Goal: Task Accomplishment & Management: Complete application form

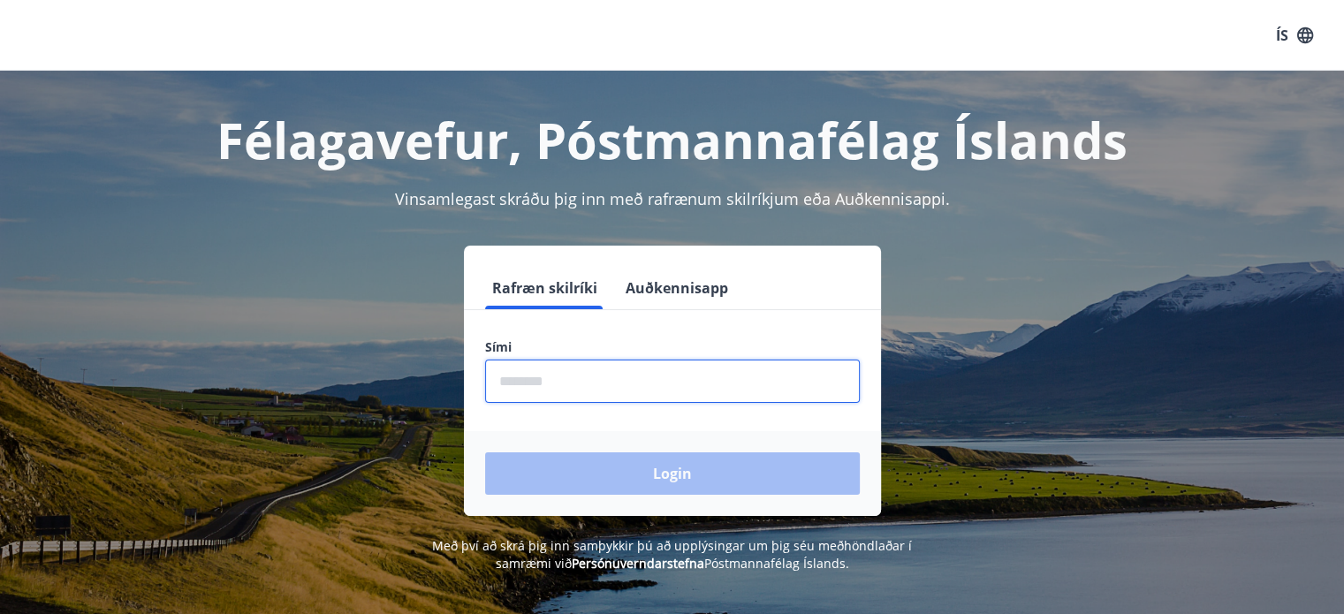
click at [539, 387] on input "phone" at bounding box center [672, 381] width 375 height 43
type input "********"
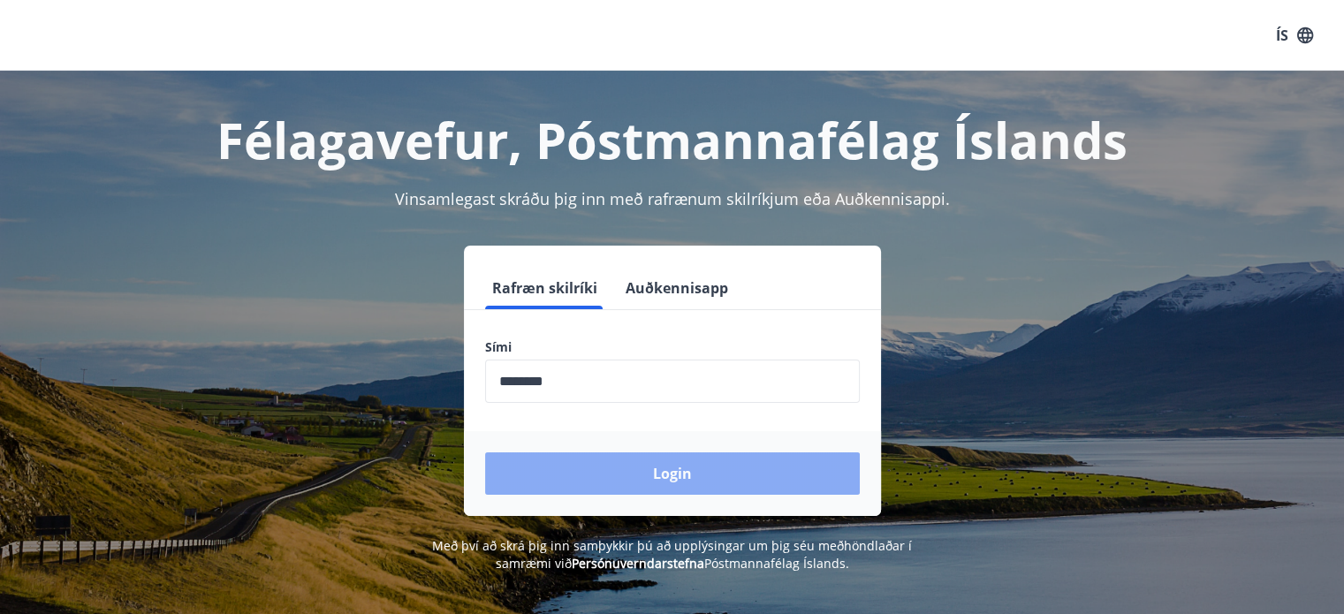
click at [663, 469] on button "Login" at bounding box center [672, 474] width 375 height 42
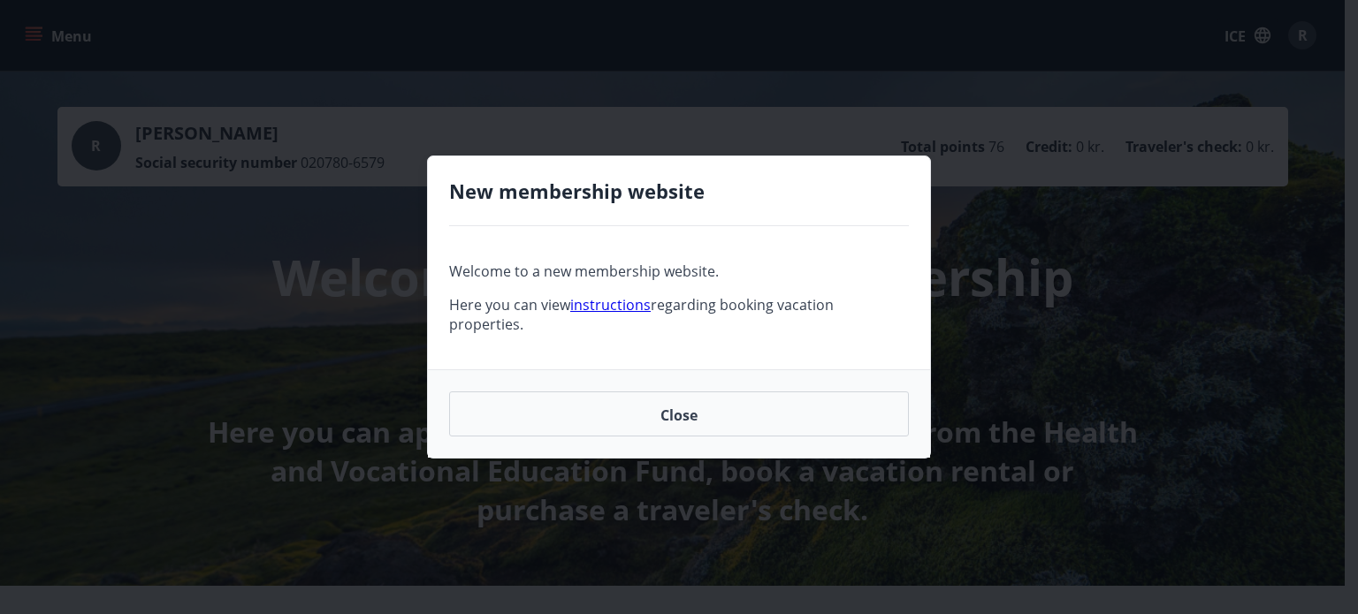
click at [677, 405] on font "Close" at bounding box center [678, 414] width 37 height 19
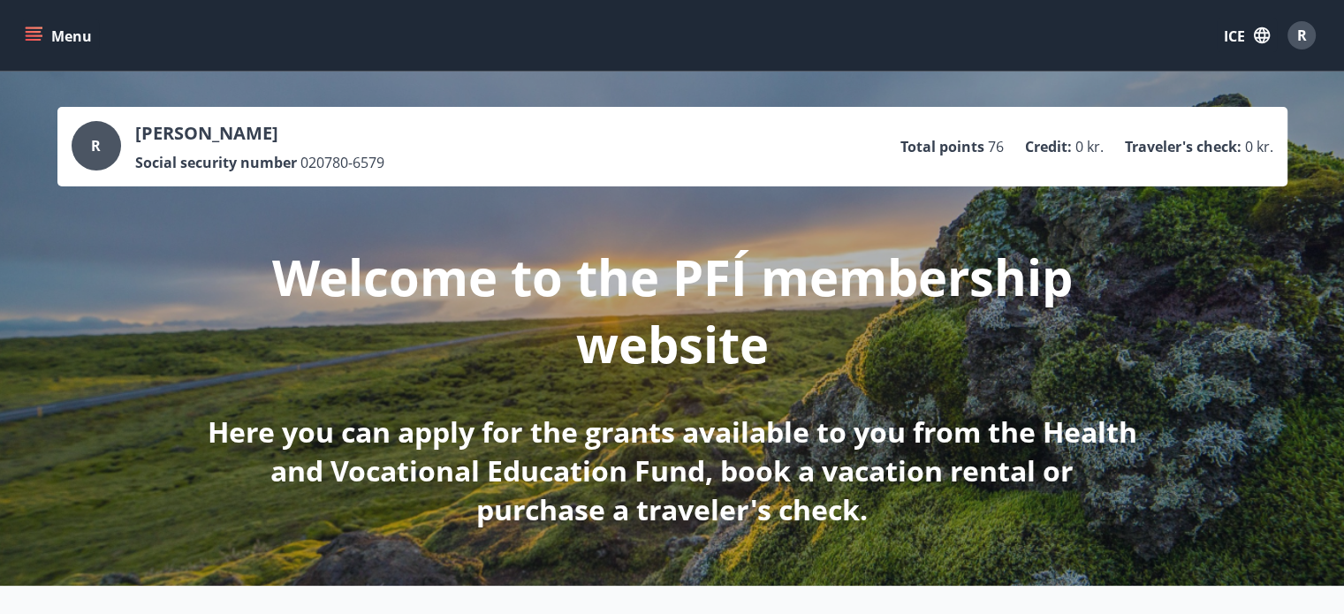
click at [34, 28] on icon "menu" at bounding box center [35, 28] width 19 height 2
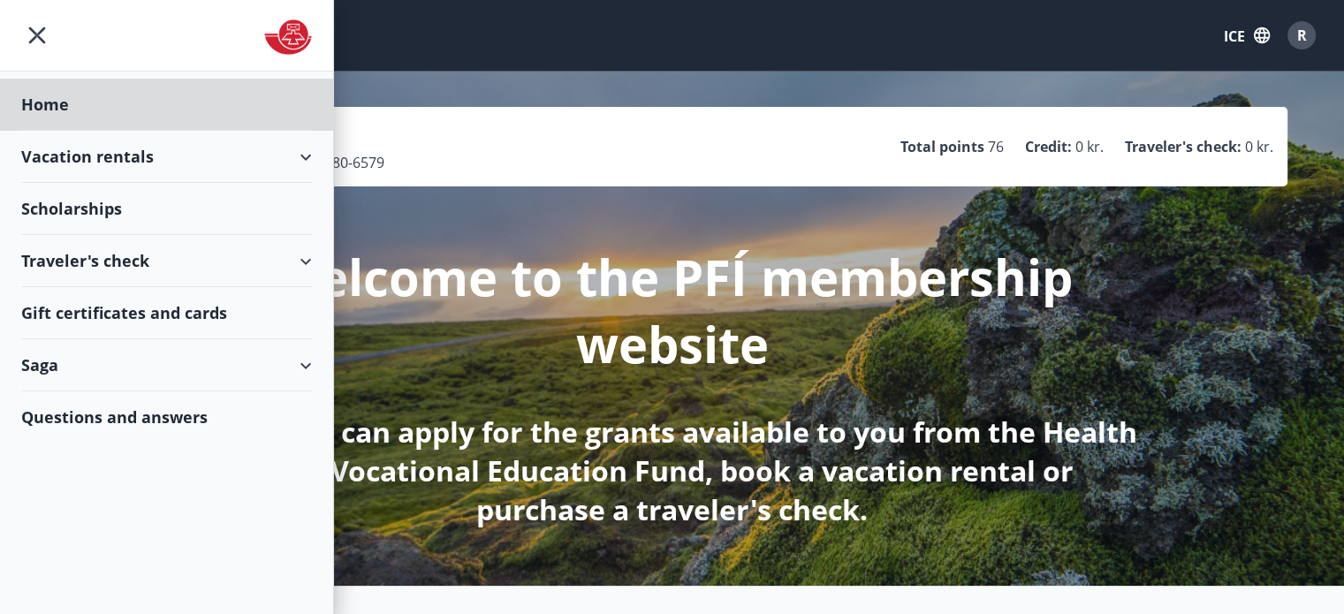
click at [72, 210] on font "Scholarships" at bounding box center [71, 208] width 101 height 21
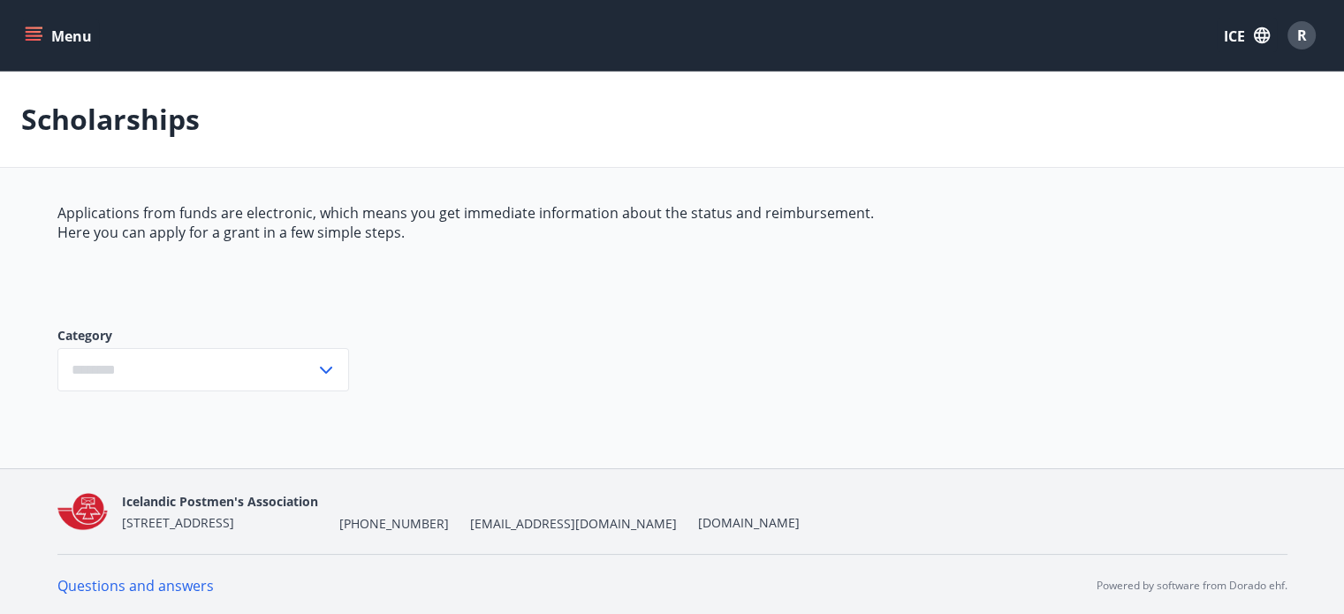
type input "***"
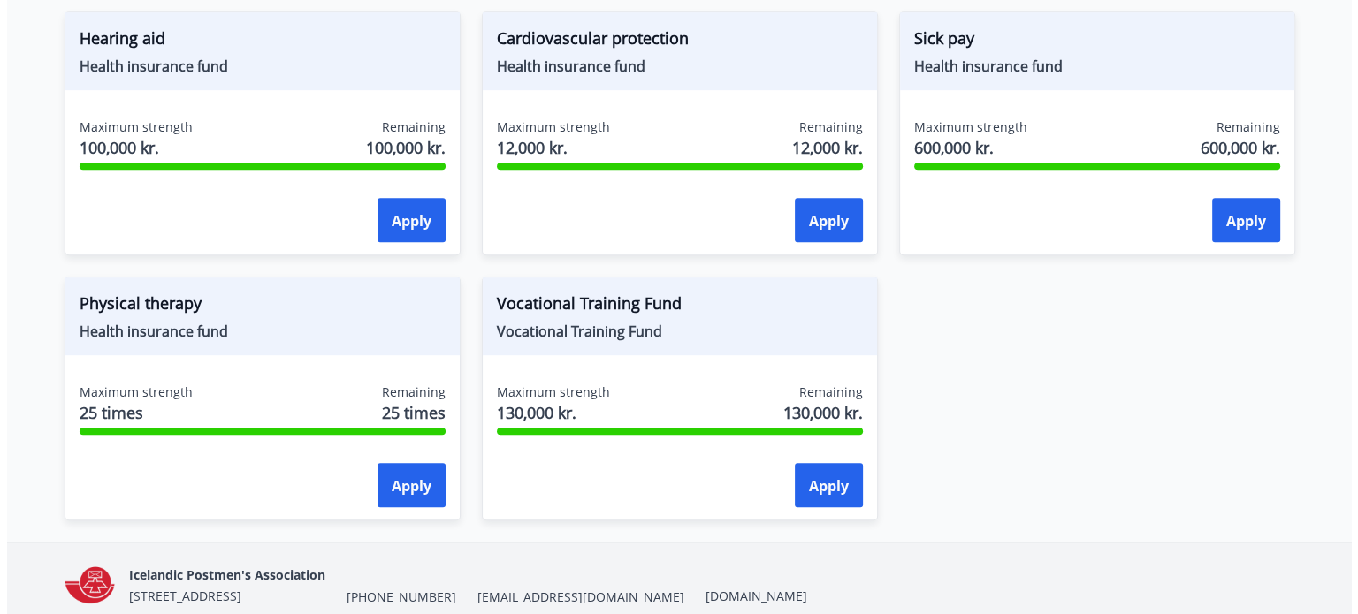
scroll to position [1034, 0]
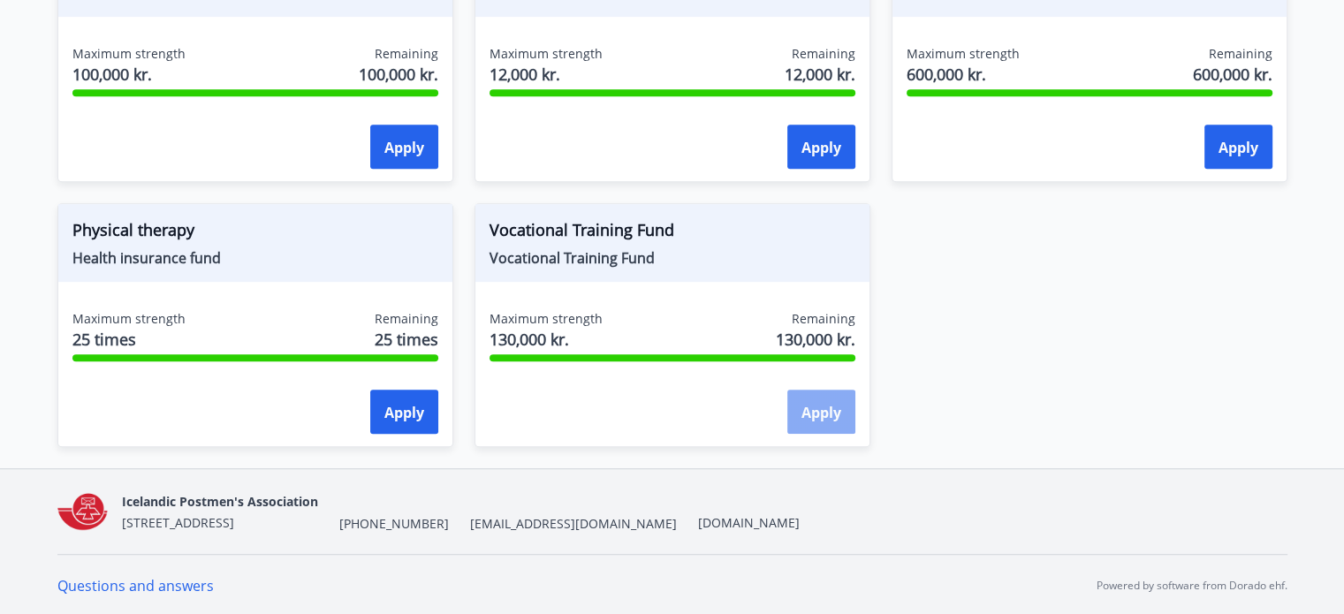
click at [802, 403] on font "Apply" at bounding box center [822, 412] width 40 height 19
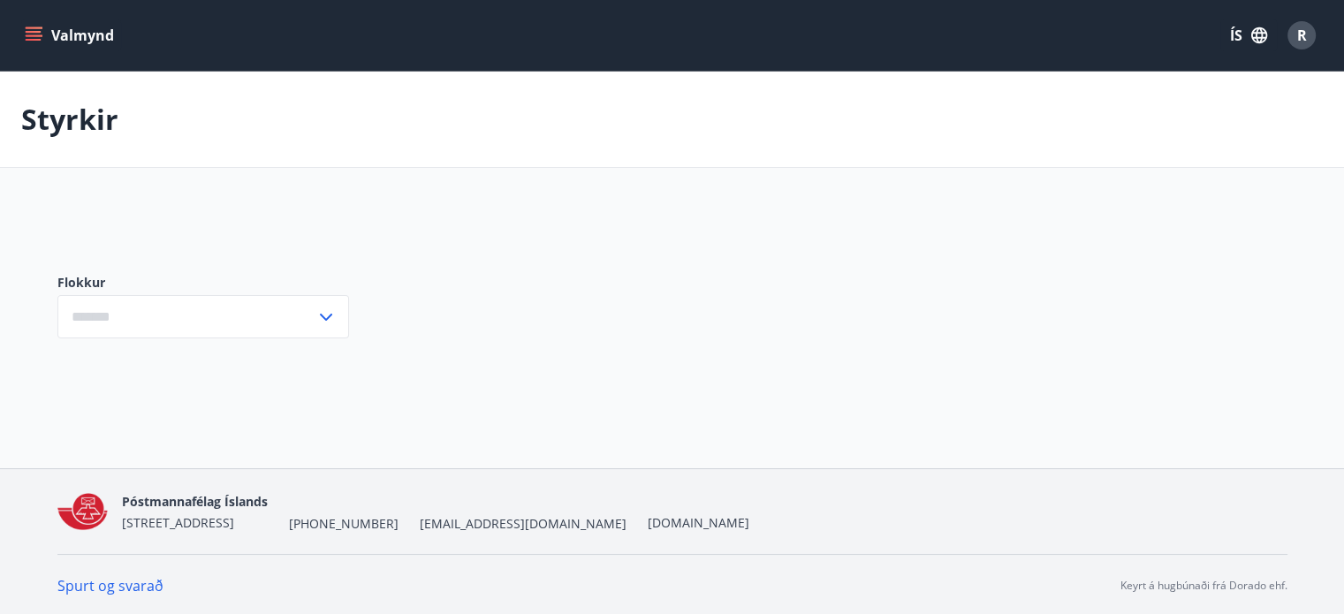
type input "***"
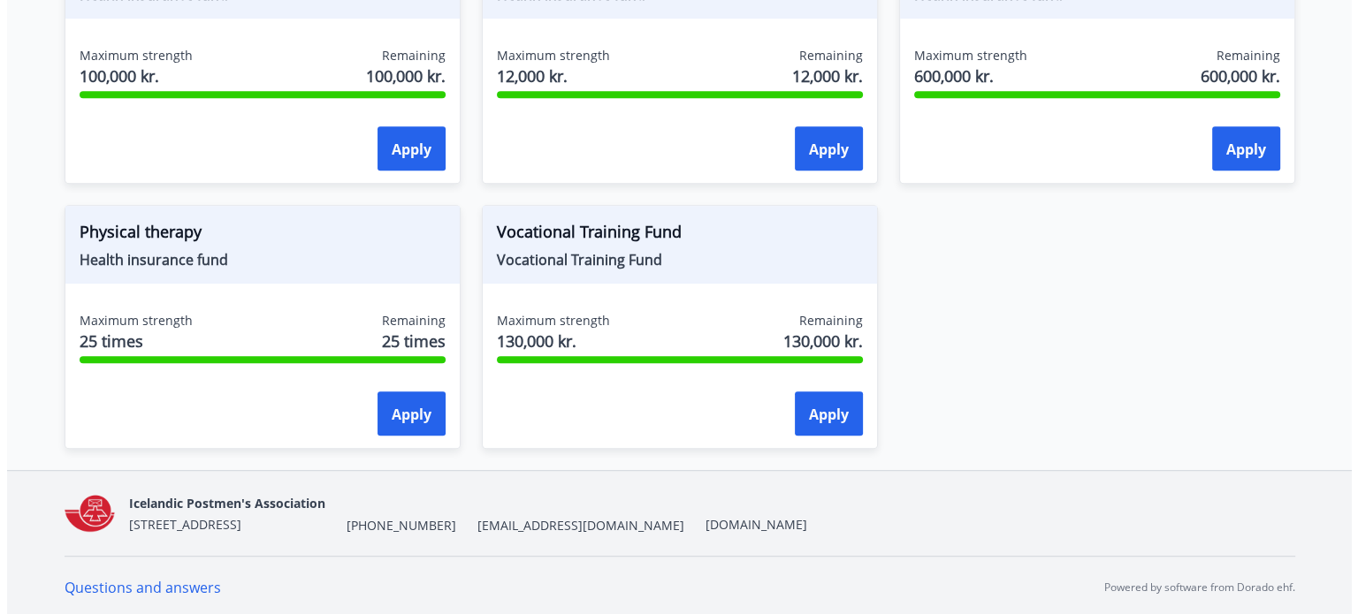
scroll to position [1034, 0]
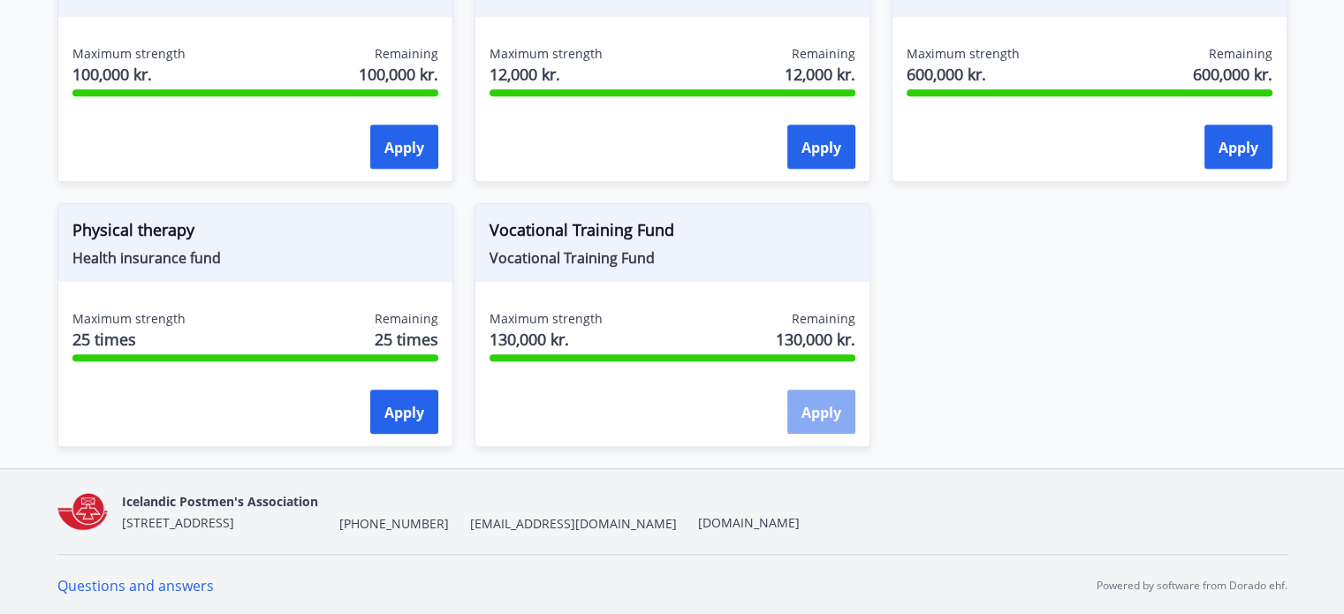
click at [811, 405] on font "Apply" at bounding box center [822, 412] width 40 height 19
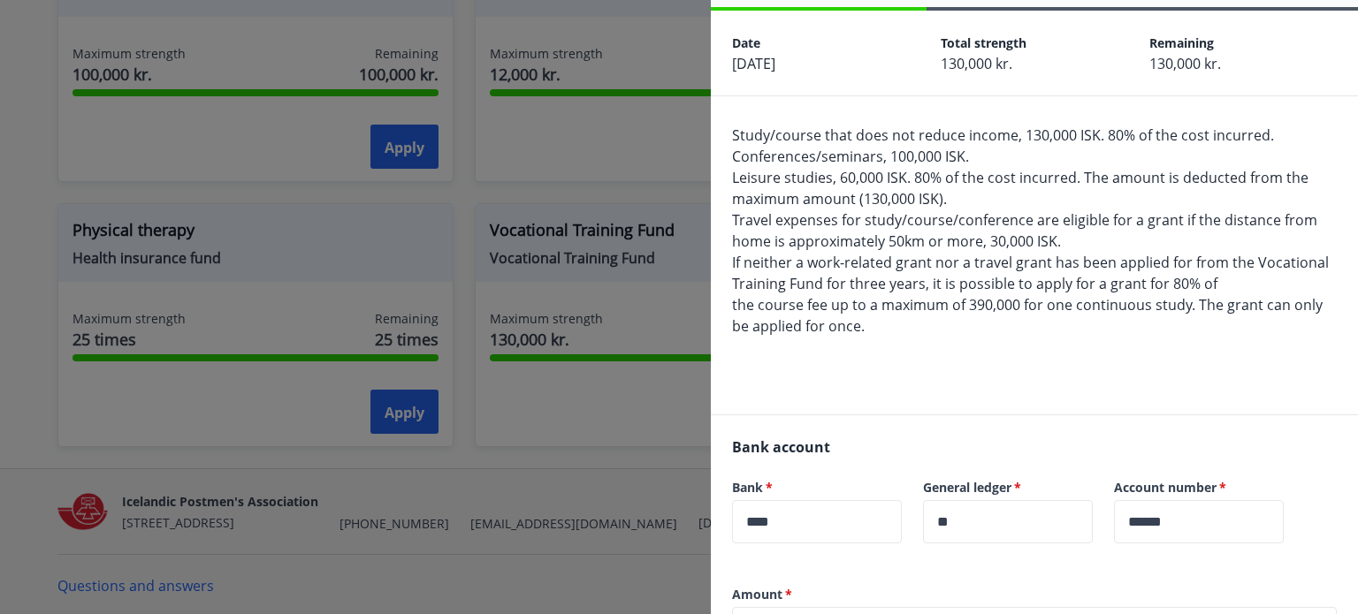
scroll to position [88, 0]
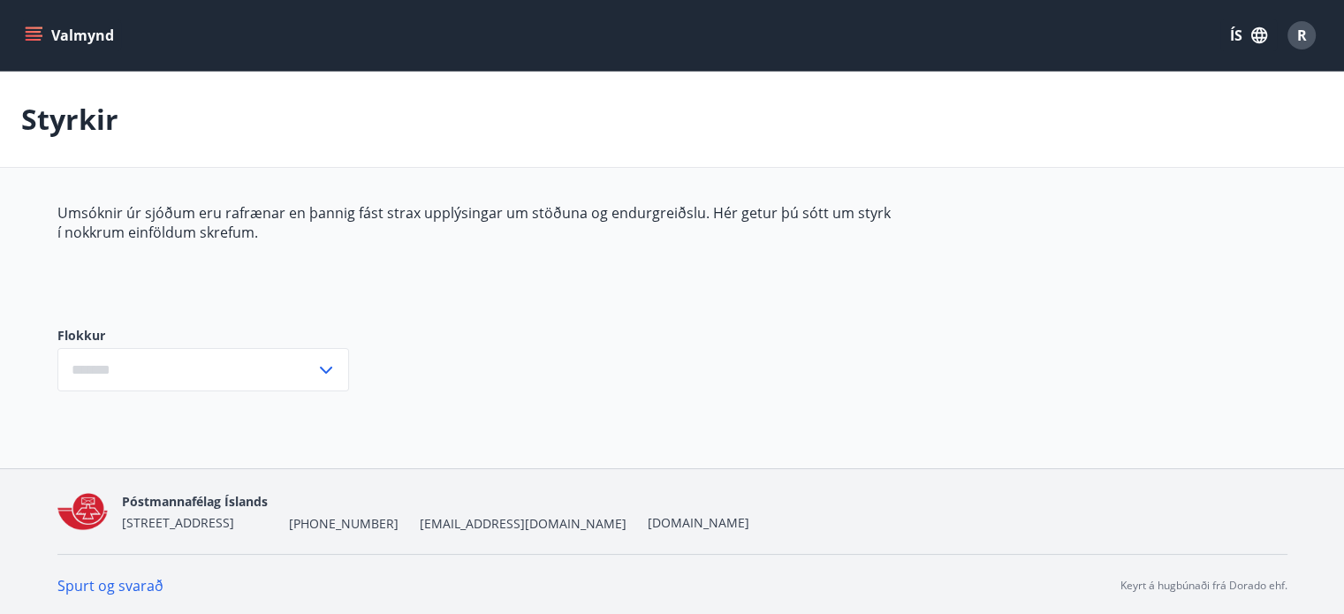
type input "***"
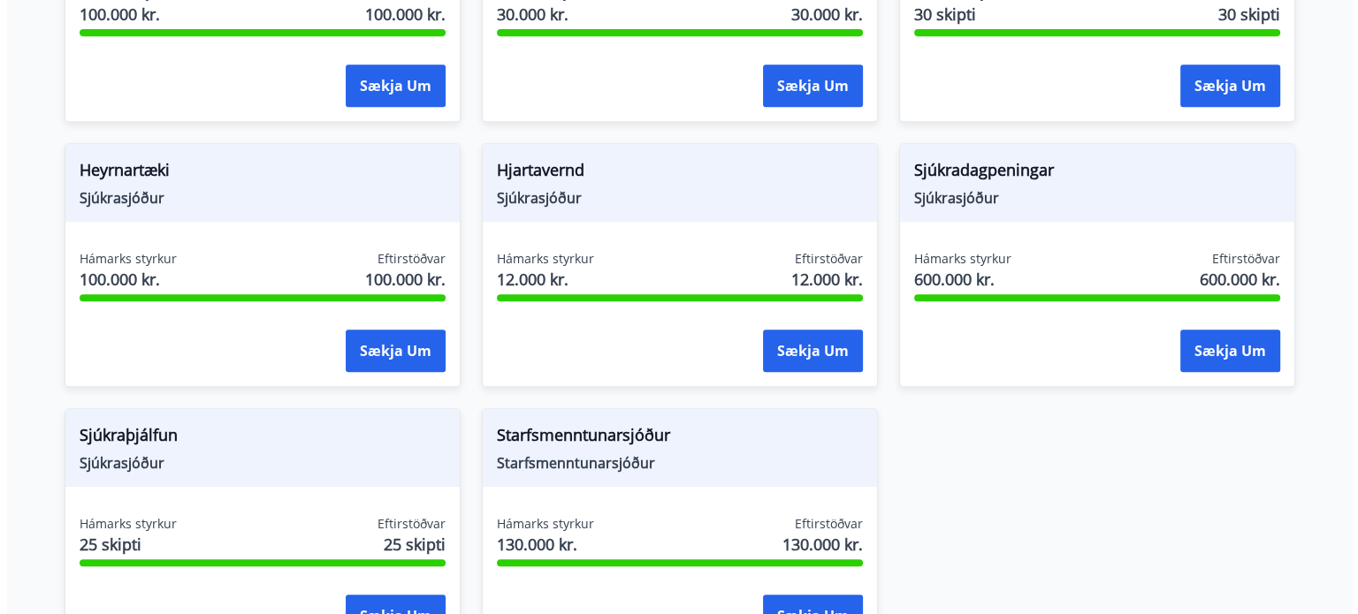
scroll to position [1011, 0]
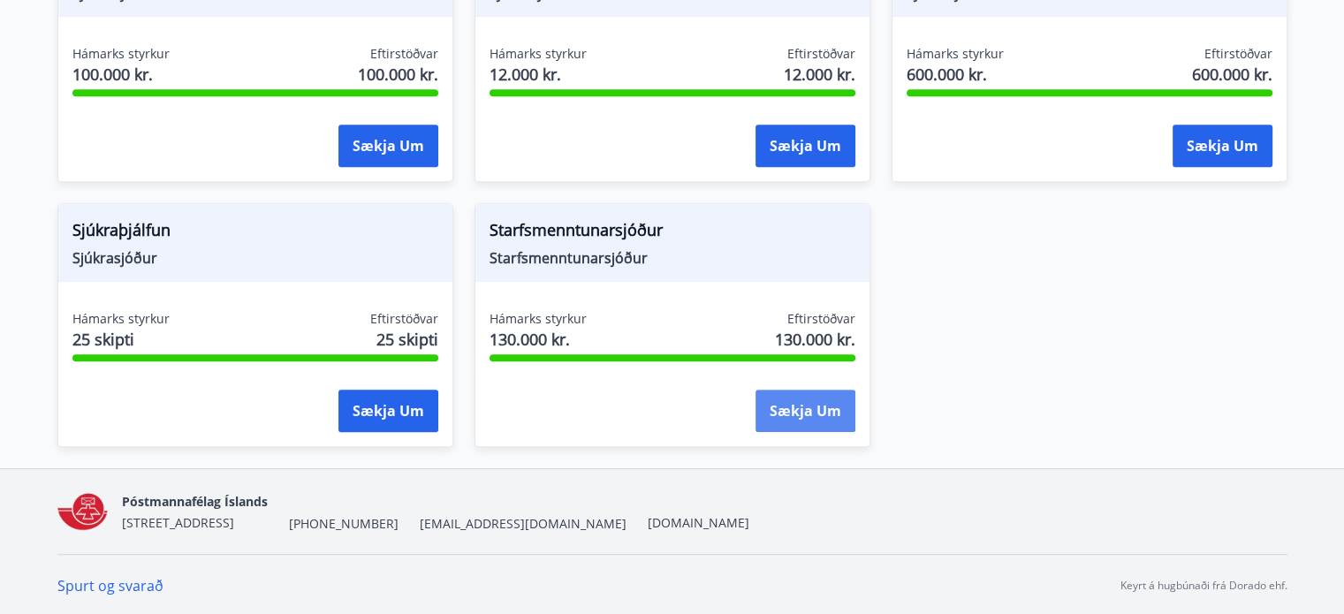
click at [818, 408] on button "Sækja um" at bounding box center [806, 411] width 100 height 42
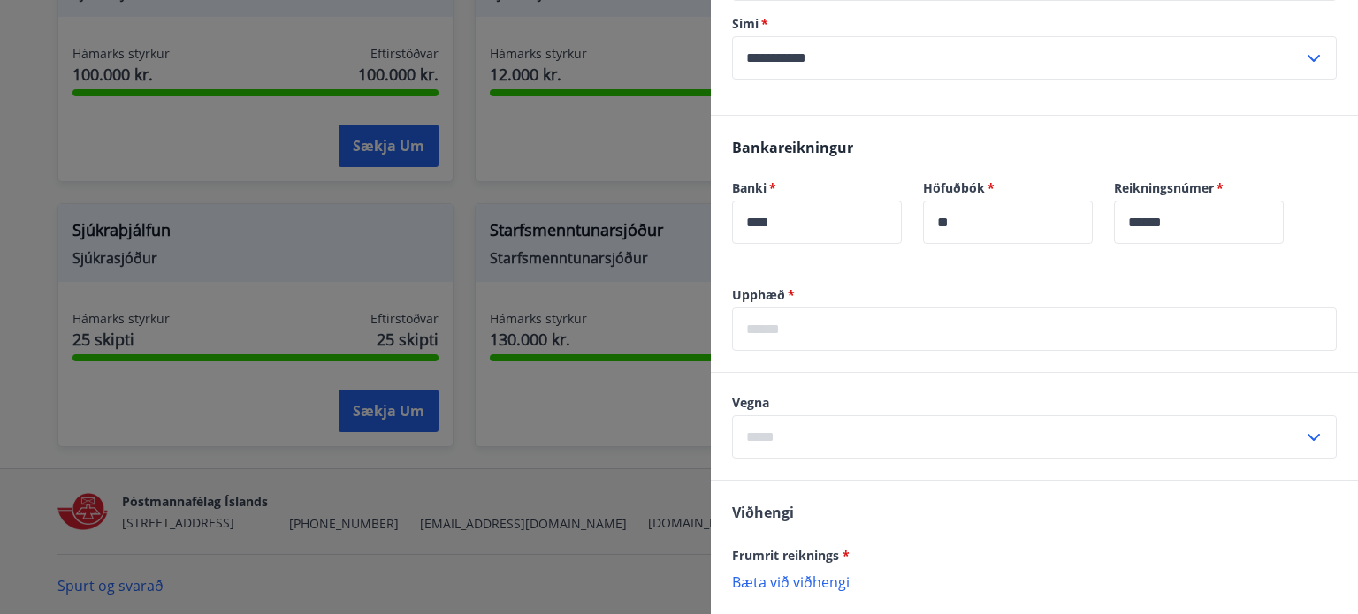
scroll to position [530, 0]
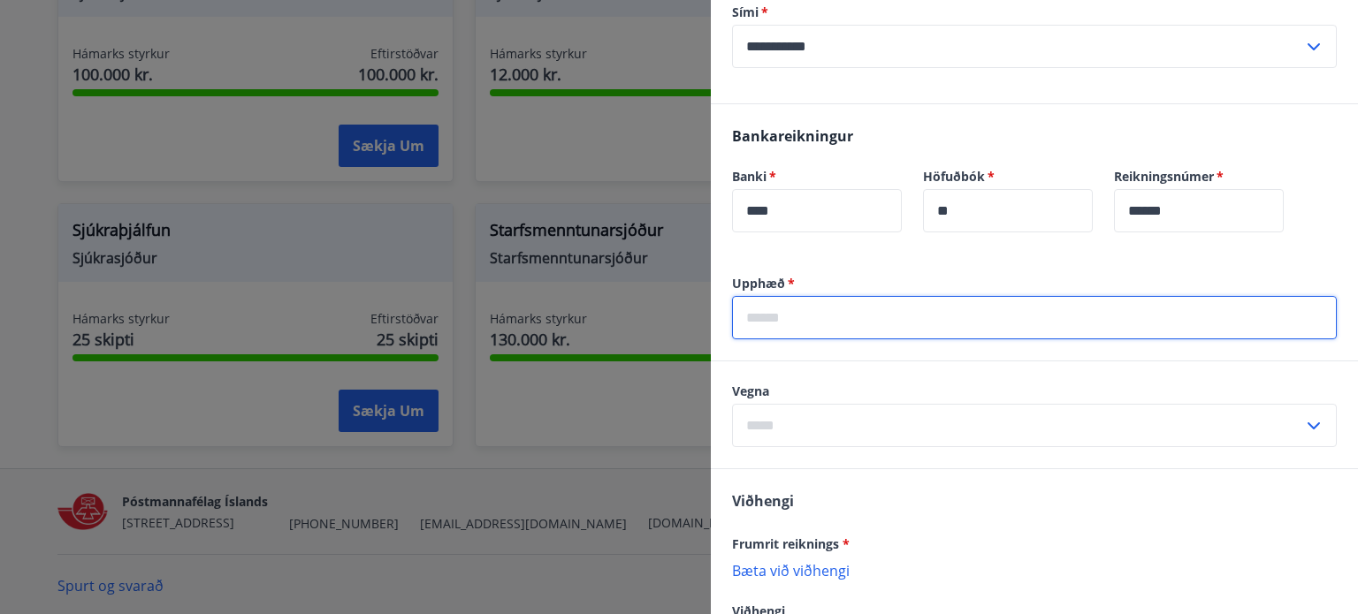
drag, startPoint x: 841, startPoint y: 316, endPoint x: 788, endPoint y: 312, distance: 53.1
click at [788, 312] on input "text" at bounding box center [1034, 317] width 605 height 43
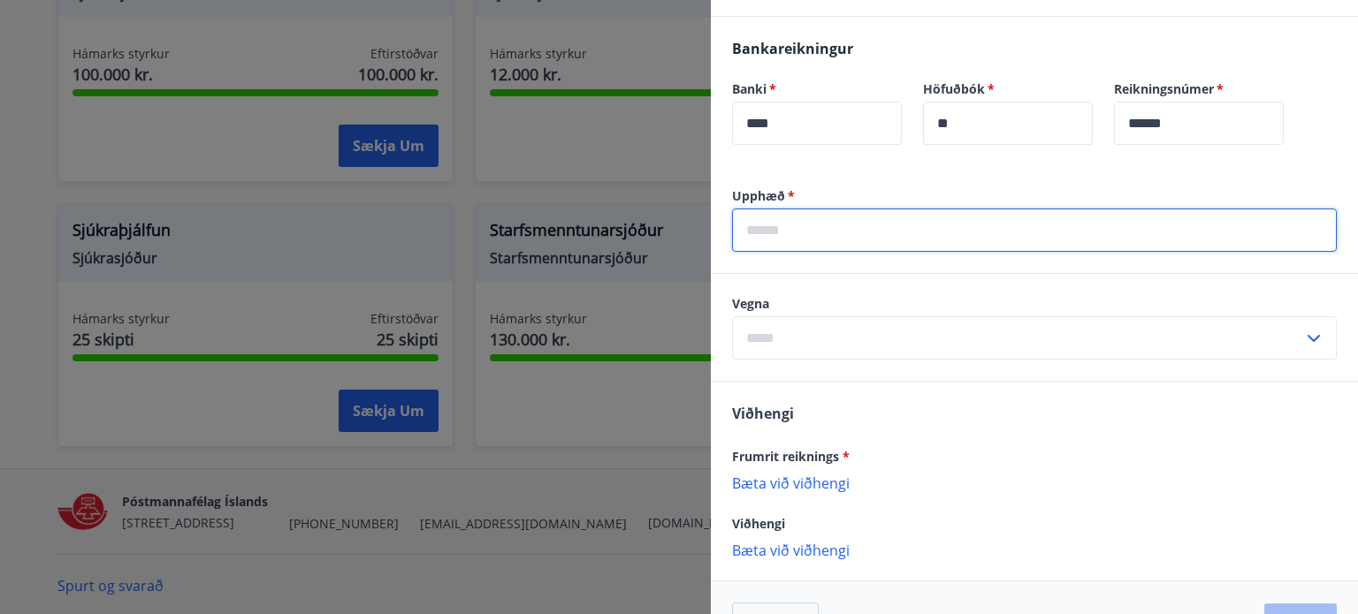
scroll to position [619, 0]
click at [766, 226] on input "text" at bounding box center [1034, 229] width 605 height 43
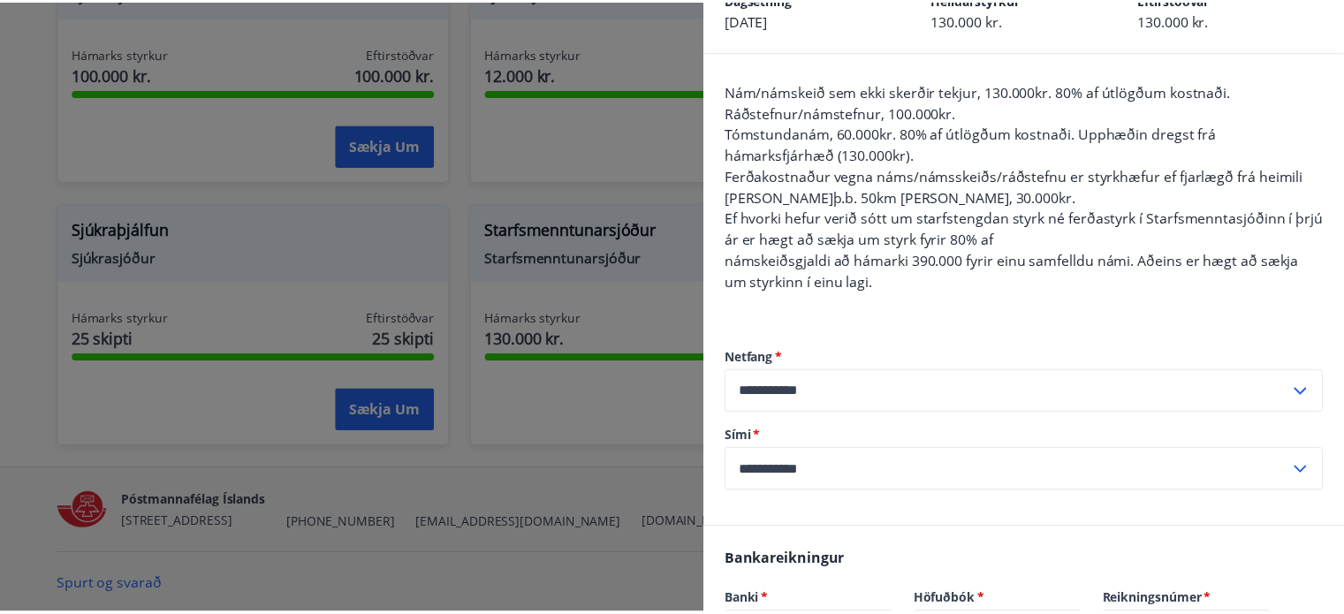
scroll to position [0, 0]
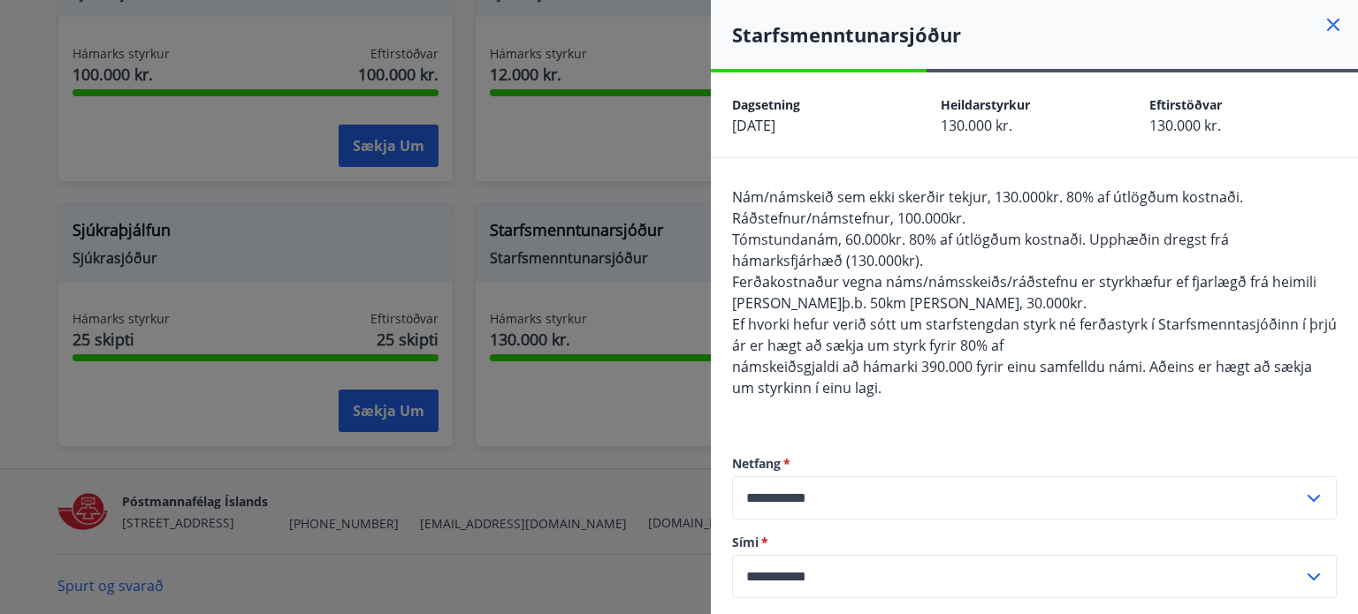
click at [1322, 18] on icon at bounding box center [1332, 24] width 21 height 21
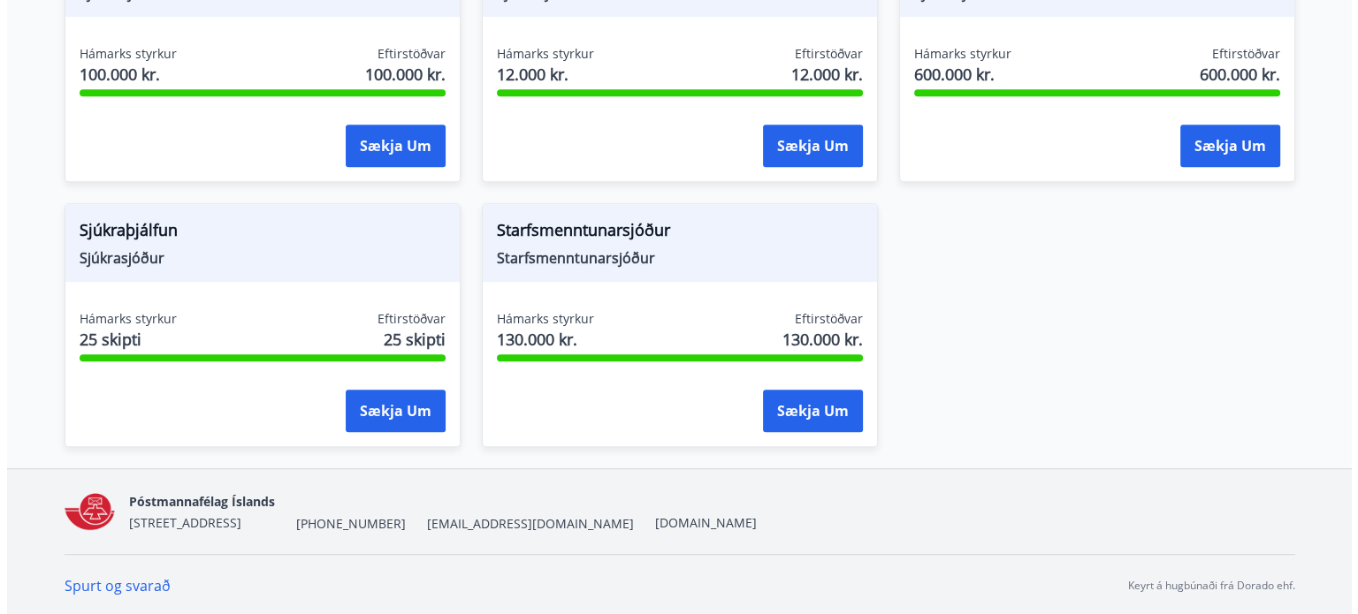
scroll to position [1034, 0]
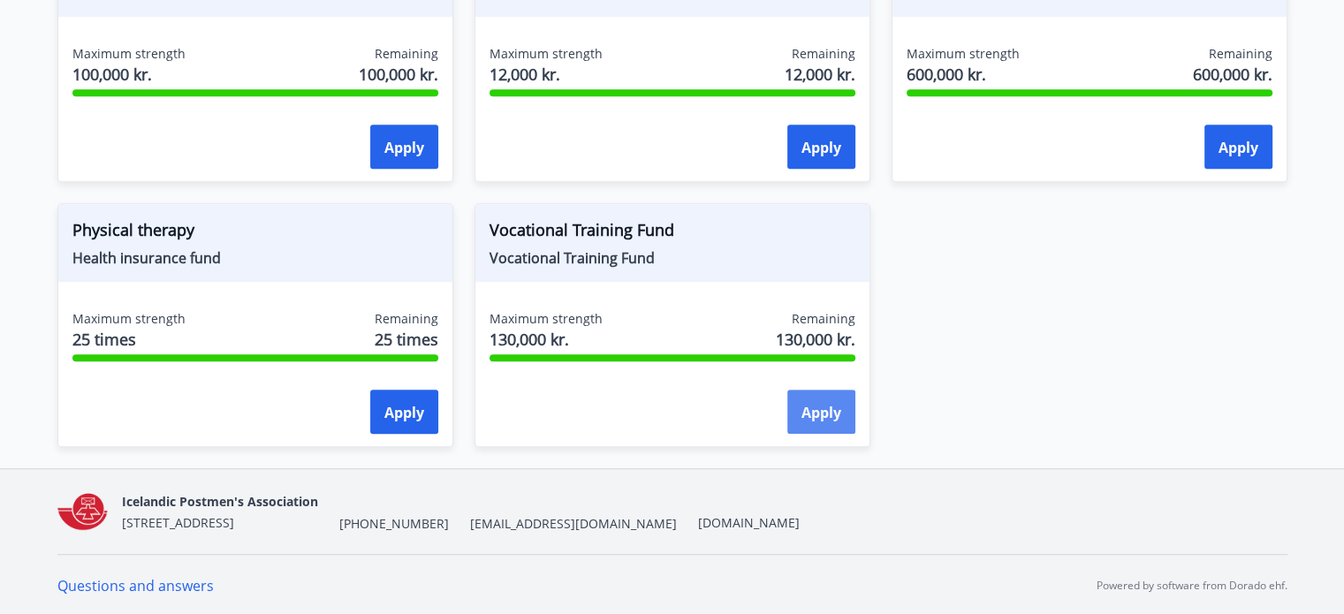
click at [826, 407] on font "Apply" at bounding box center [822, 412] width 40 height 19
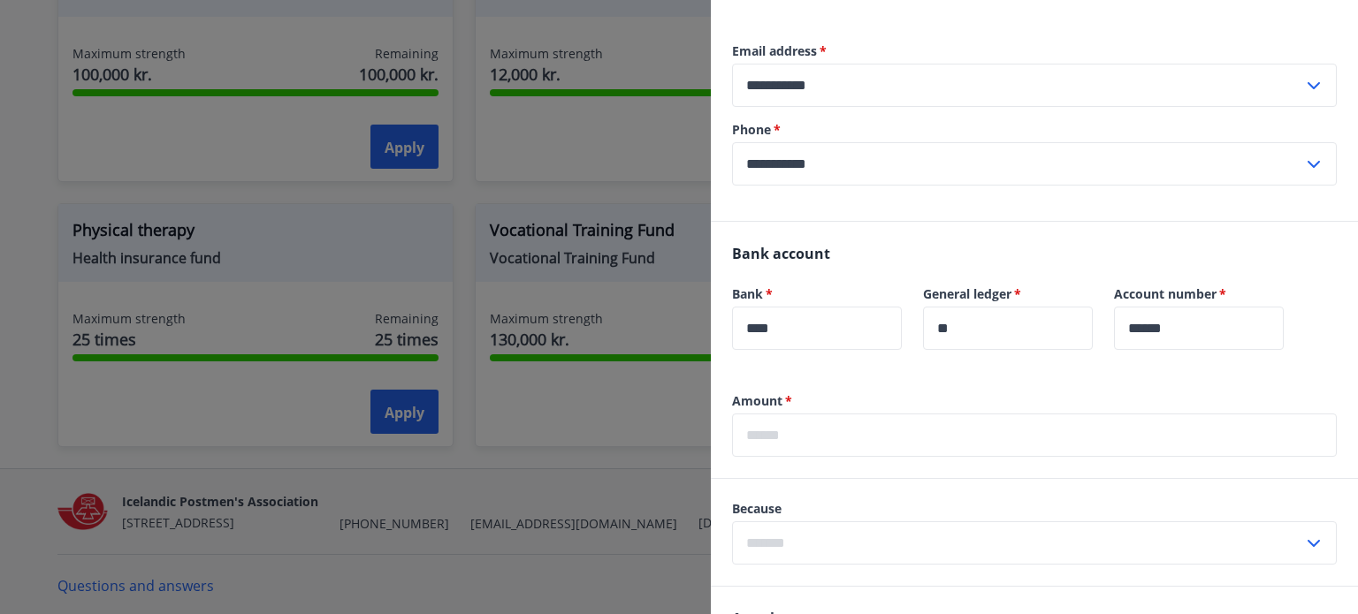
scroll to position [442, 0]
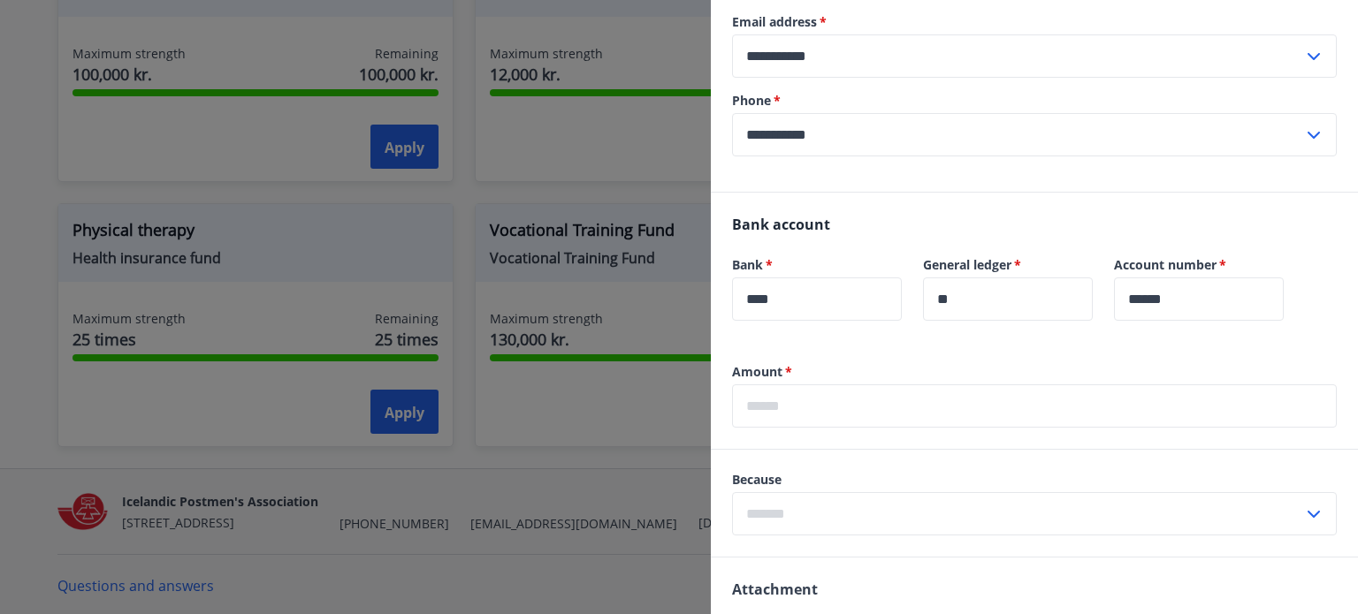
click at [807, 400] on input "text" at bounding box center [1034, 405] width 605 height 43
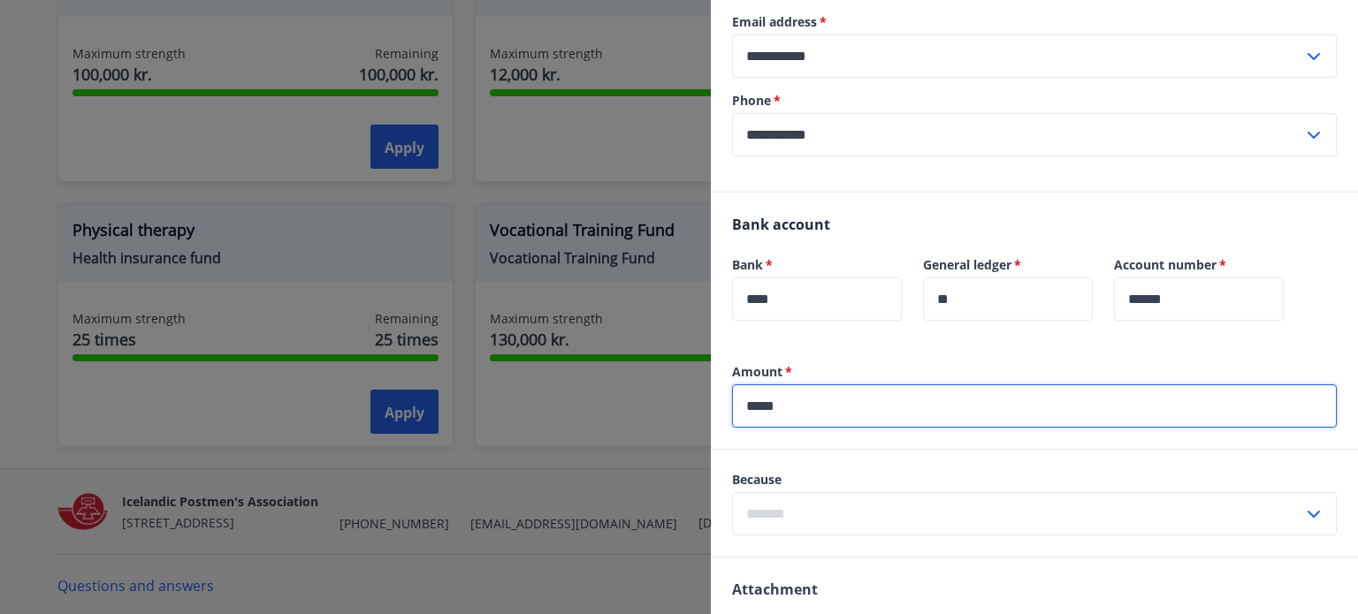
type input "*****"
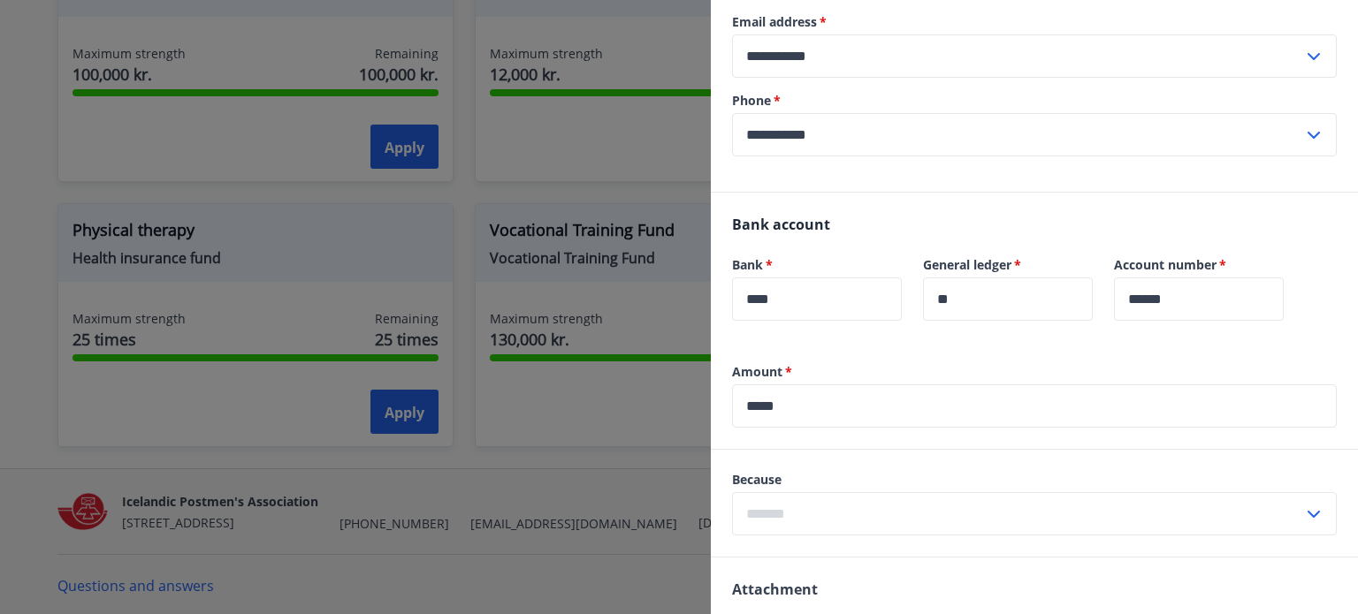
click at [840, 459] on div "Because ​" at bounding box center [1034, 503] width 647 height 107
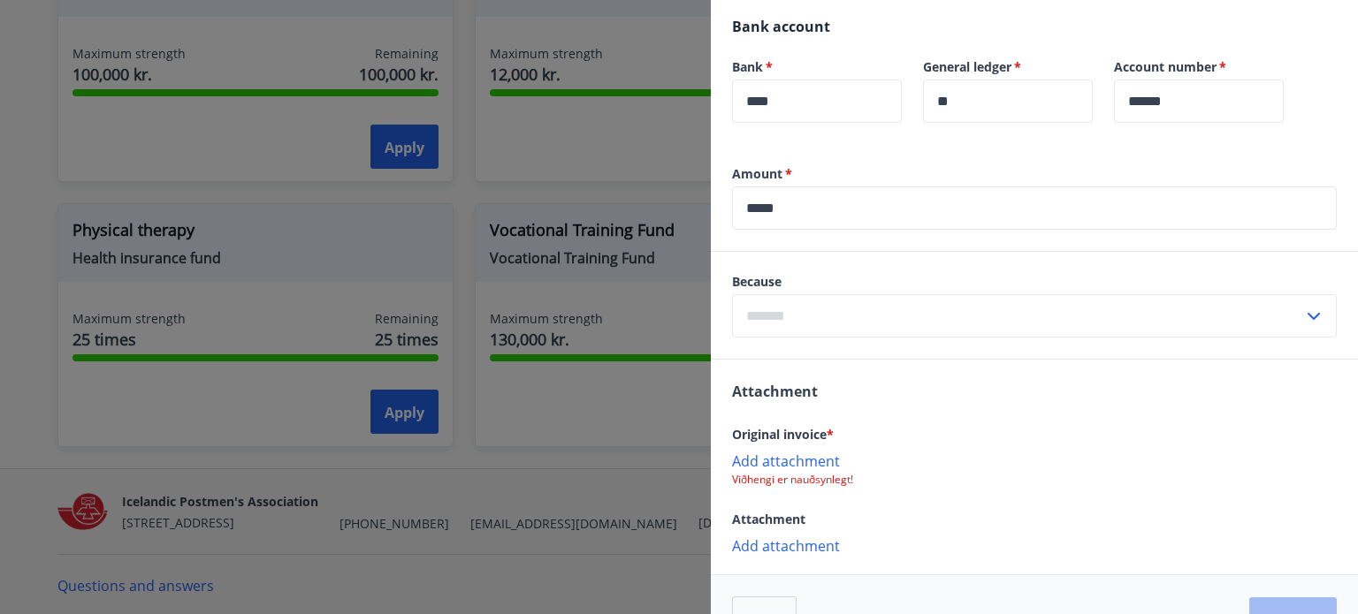
scroll to position [689, 0]
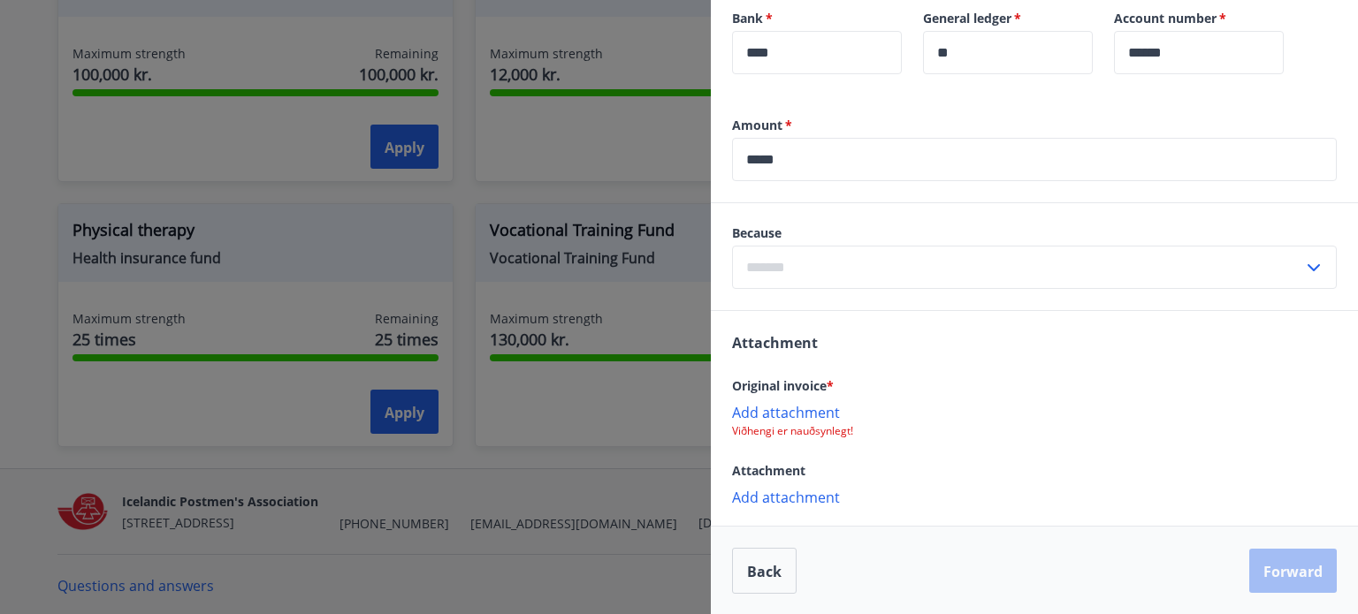
click at [848, 265] on input "text" at bounding box center [1017, 267] width 571 height 43
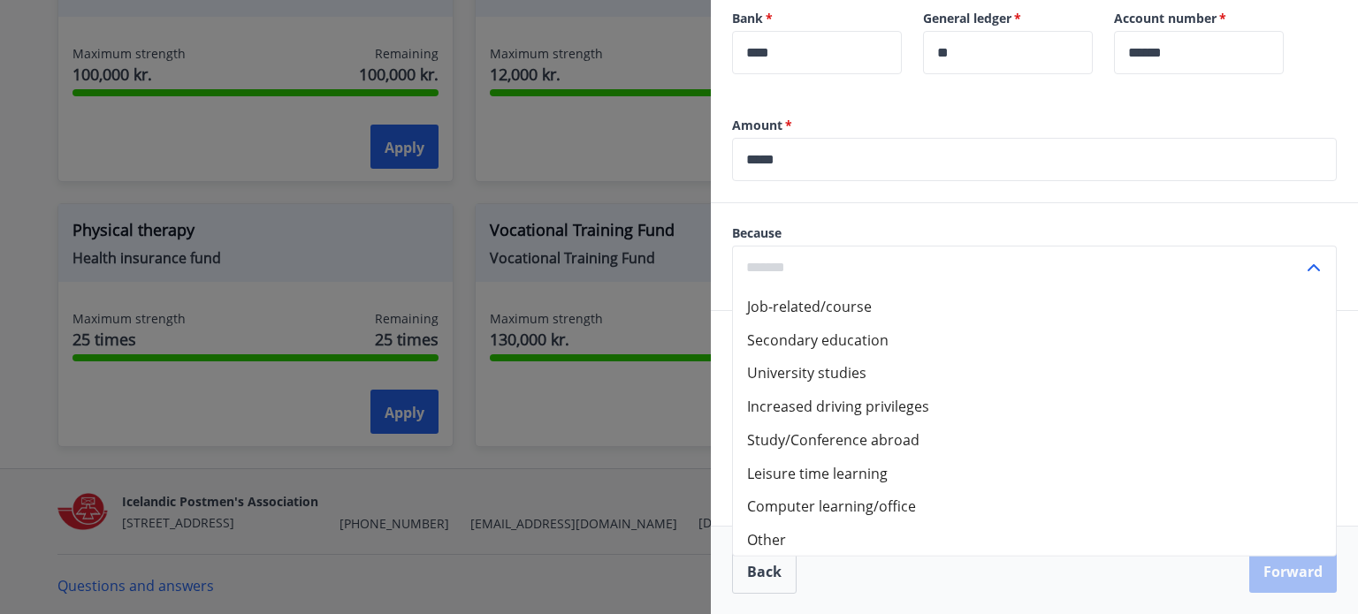
click at [798, 369] on font "University studies" at bounding box center [806, 372] width 119 height 19
type input "**********"
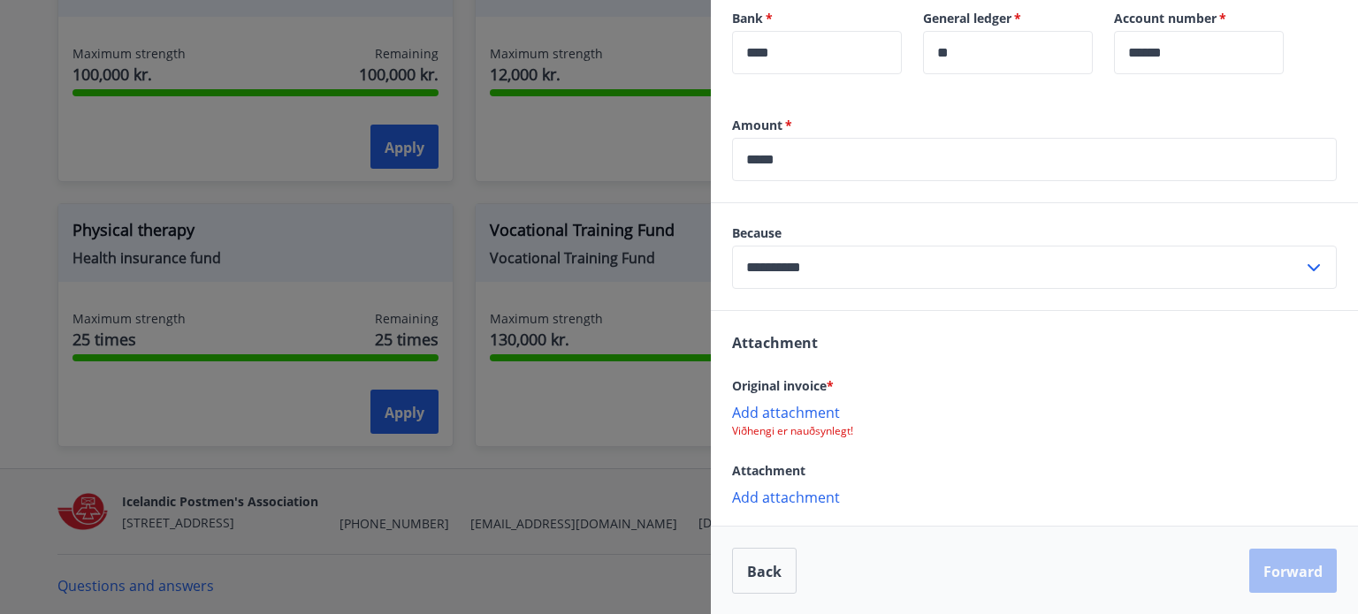
click at [790, 411] on font "Add attachment" at bounding box center [786, 412] width 108 height 19
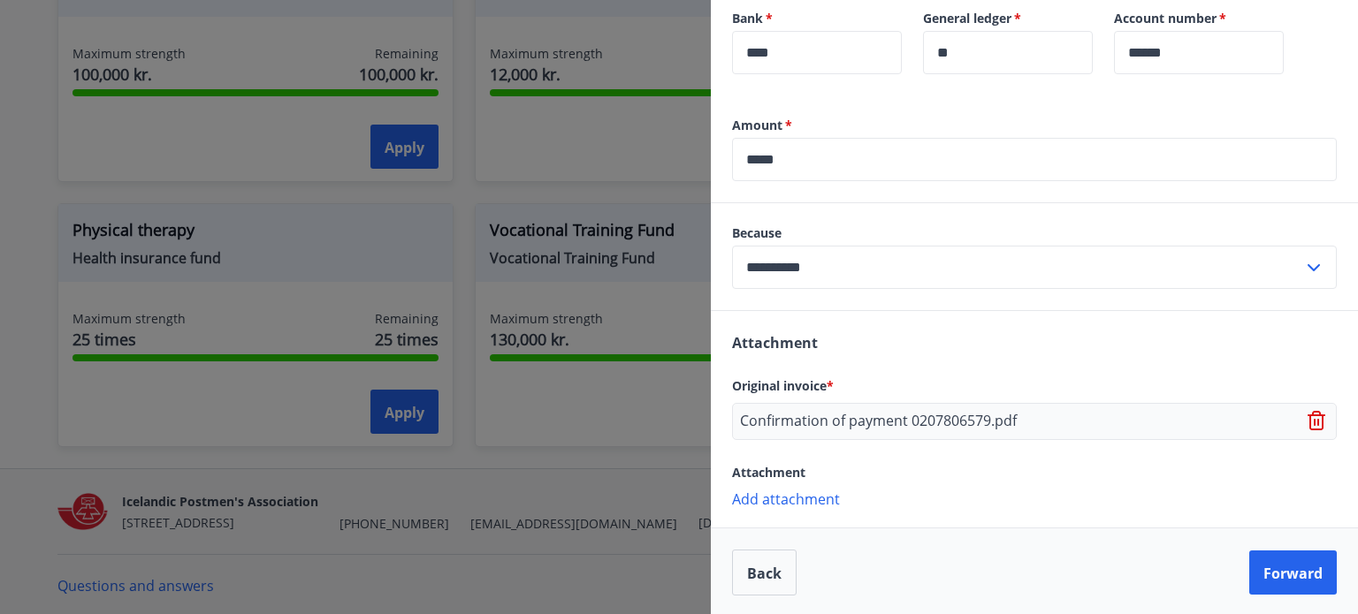
scroll to position [689, 0]
click at [1264, 571] on font "Forward" at bounding box center [1292, 572] width 59 height 19
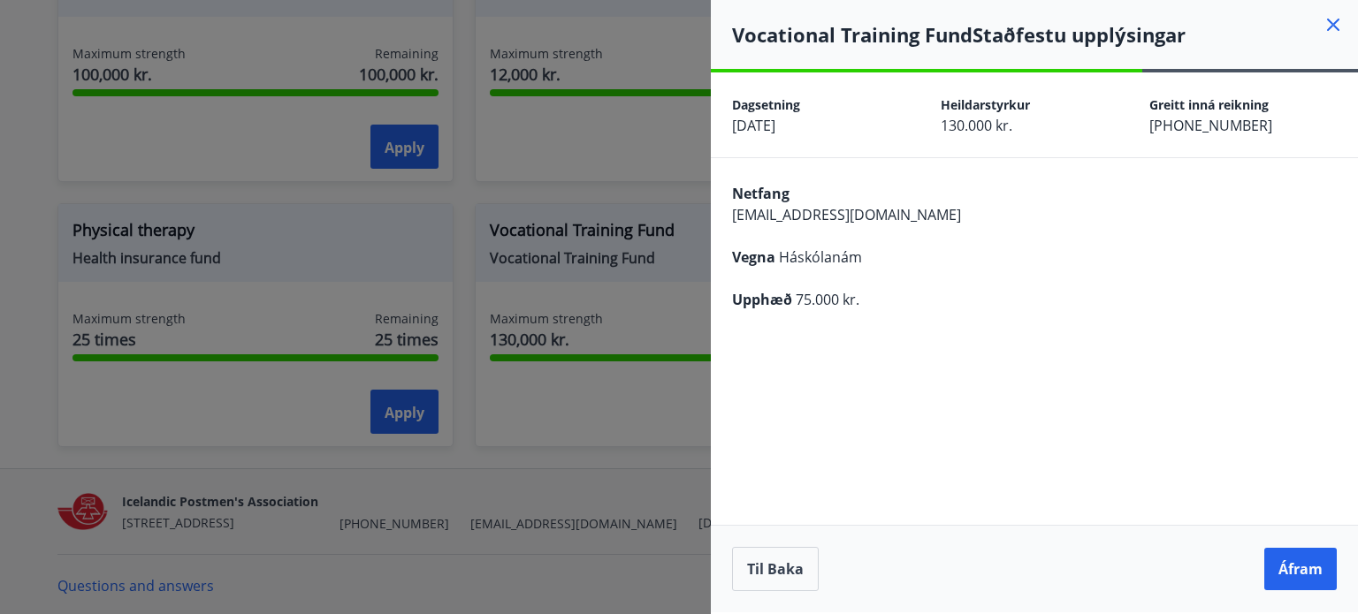
scroll to position [0, 0]
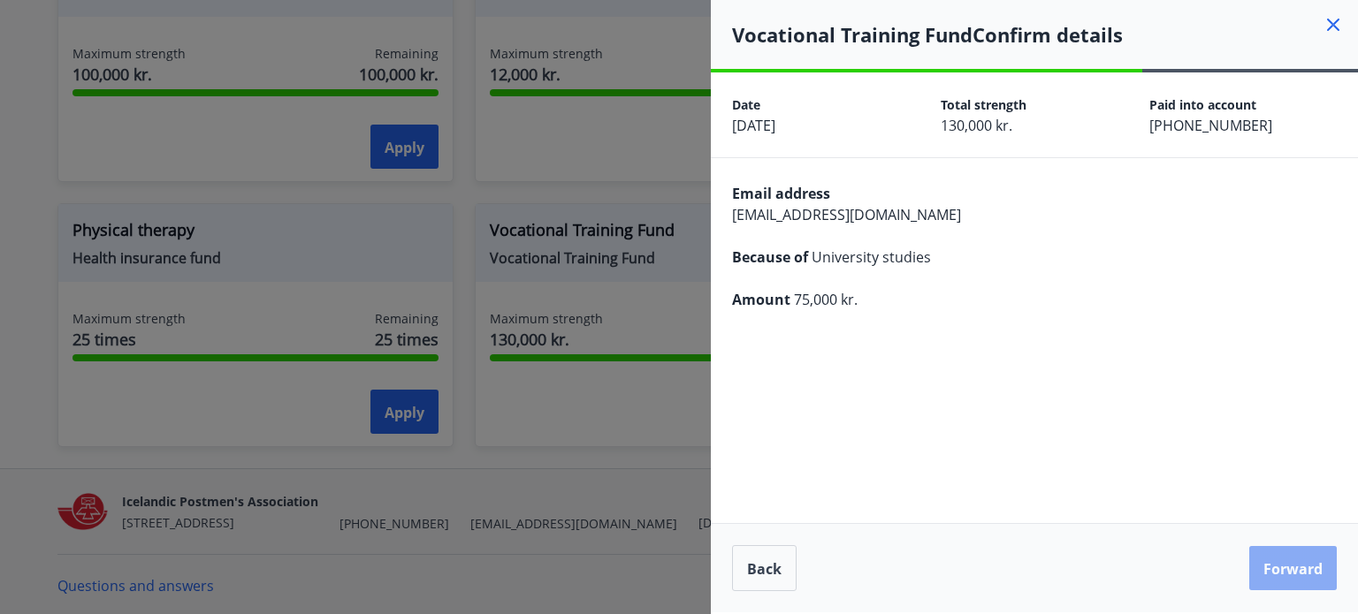
click at [1272, 568] on font "Forward" at bounding box center [1292, 568] width 59 height 19
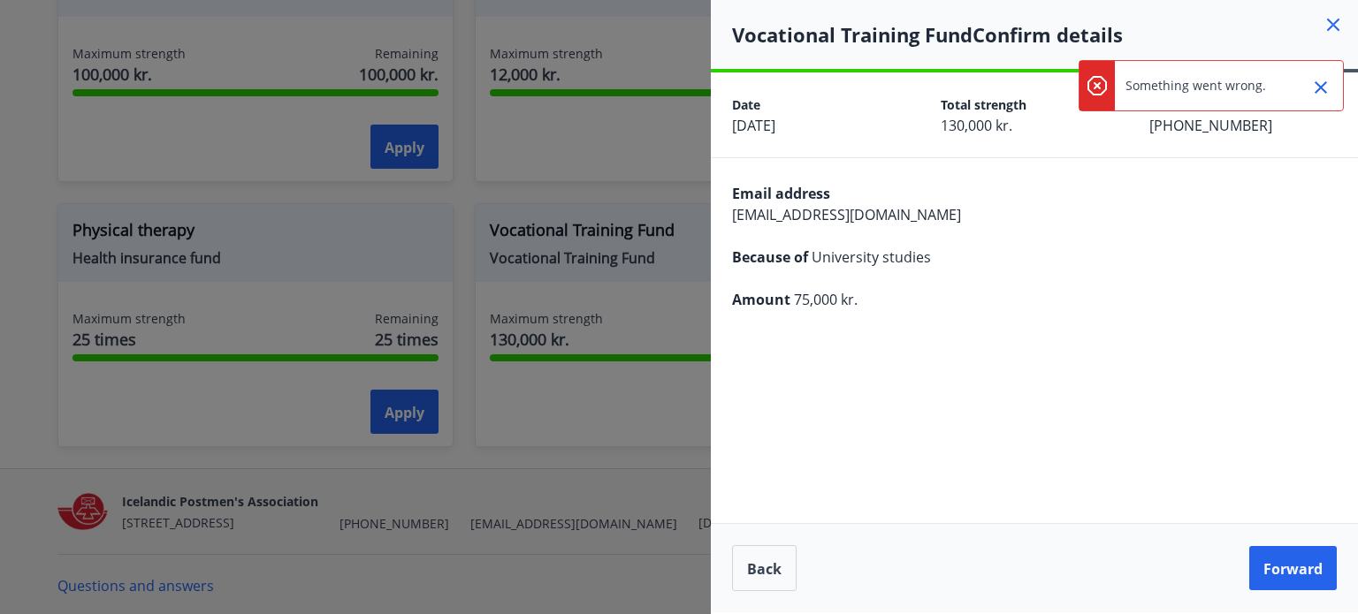
click at [1319, 85] on icon "Close" at bounding box center [1320, 87] width 12 height 12
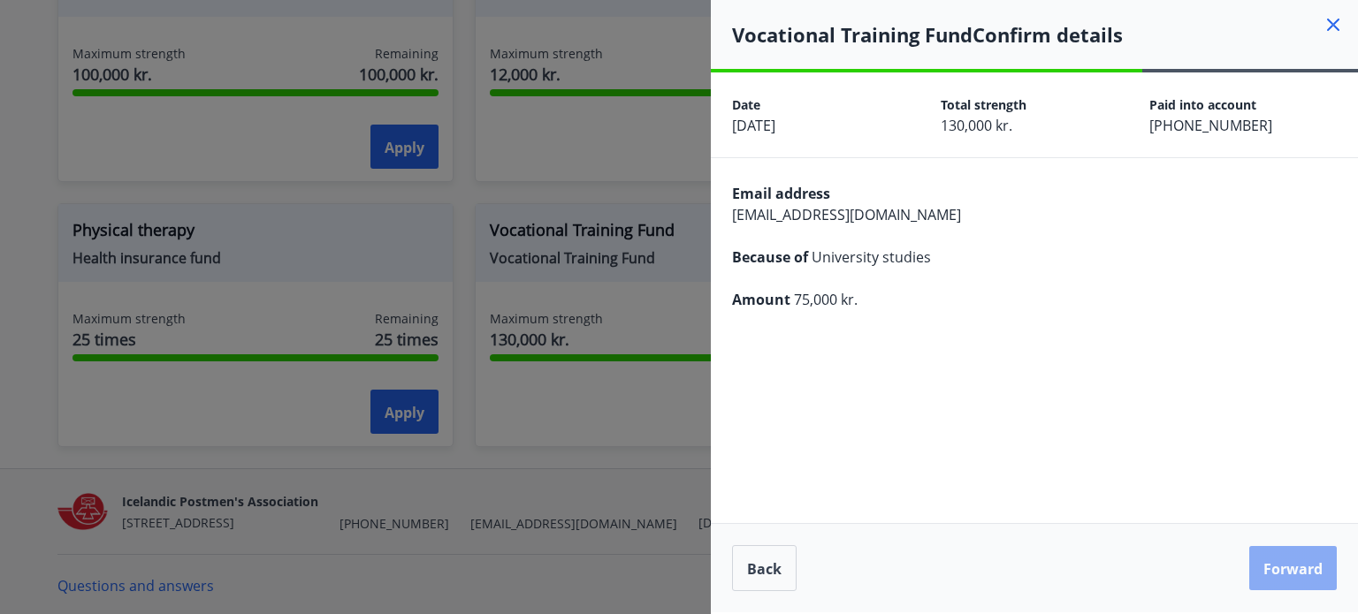
click at [1285, 566] on font "Forward" at bounding box center [1292, 568] width 59 height 19
click at [1291, 568] on font "Forward" at bounding box center [1292, 568] width 59 height 19
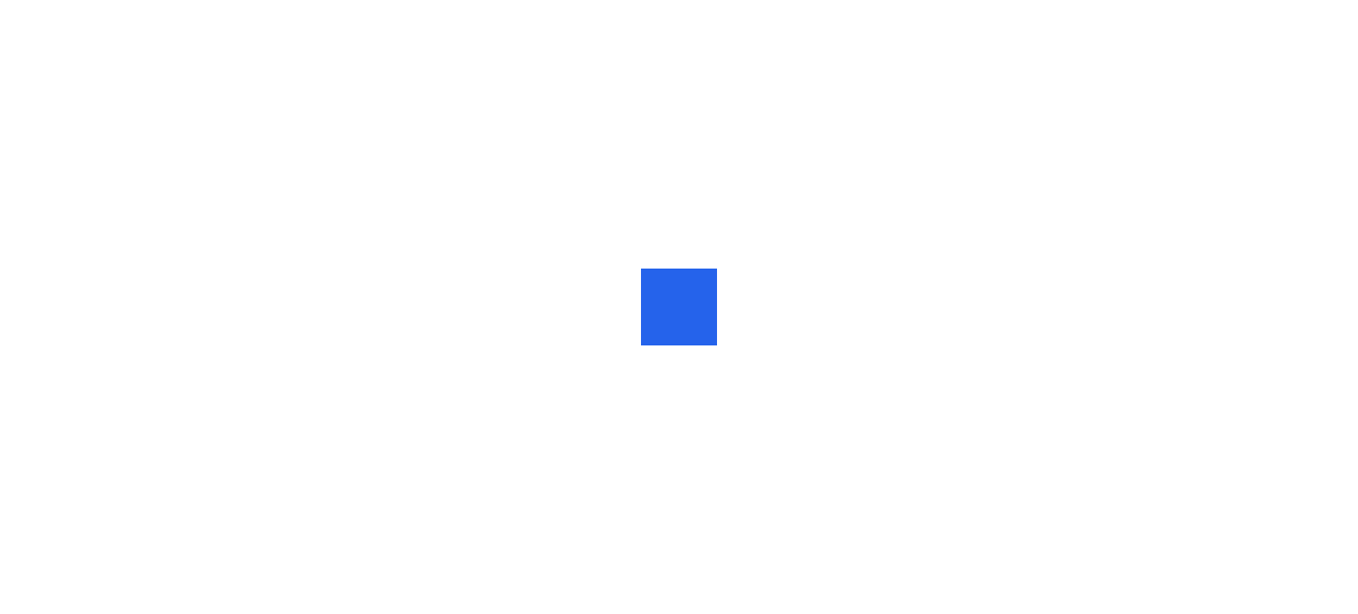
click at [1161, 441] on div at bounding box center [679, 307] width 1358 height 614
